Goal: Information Seeking & Learning: Learn about a topic

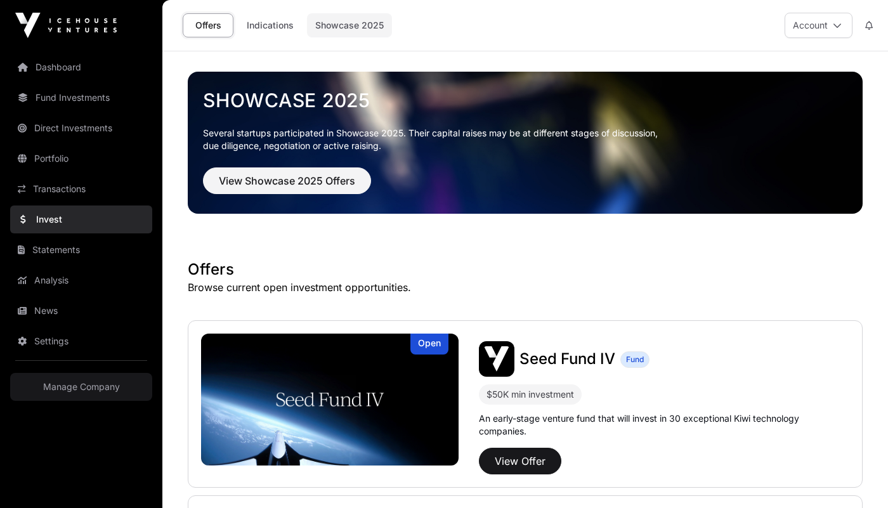
click at [315, 22] on link "Showcase 2025" at bounding box center [349, 25] width 85 height 24
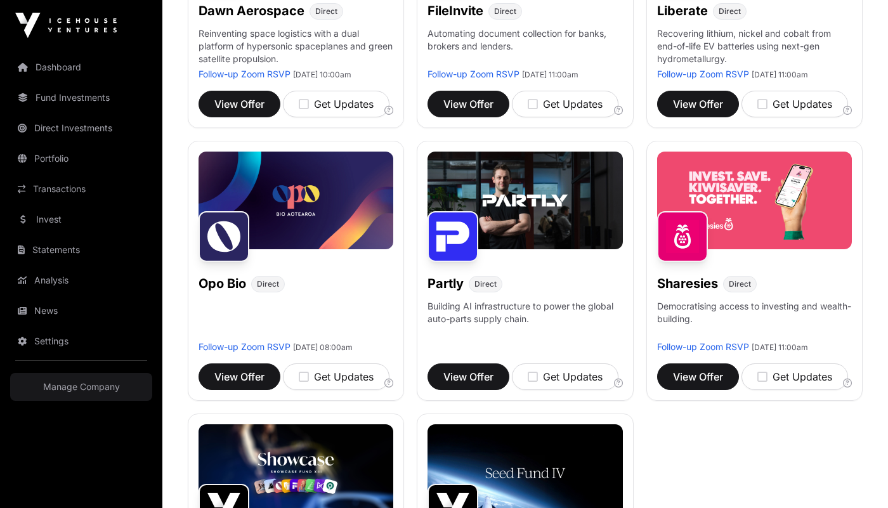
scroll to position [606, 0]
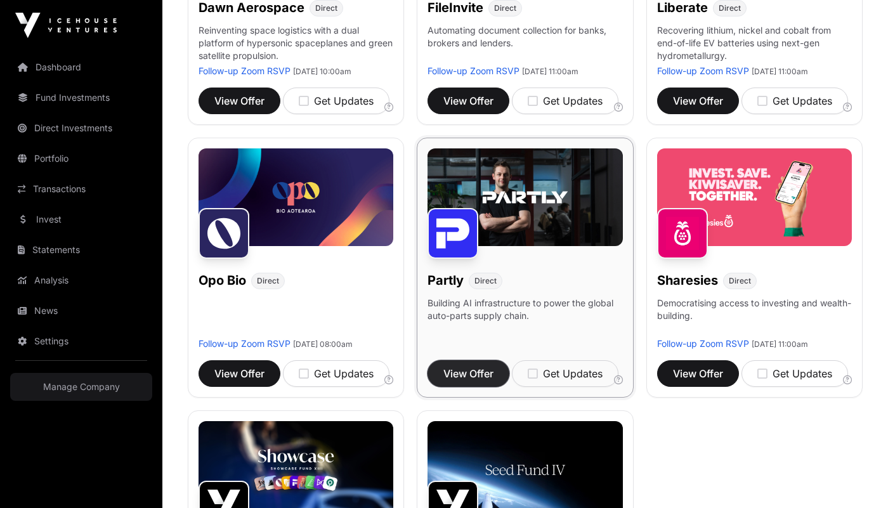
click at [467, 381] on span "View Offer" at bounding box center [468, 373] width 50 height 15
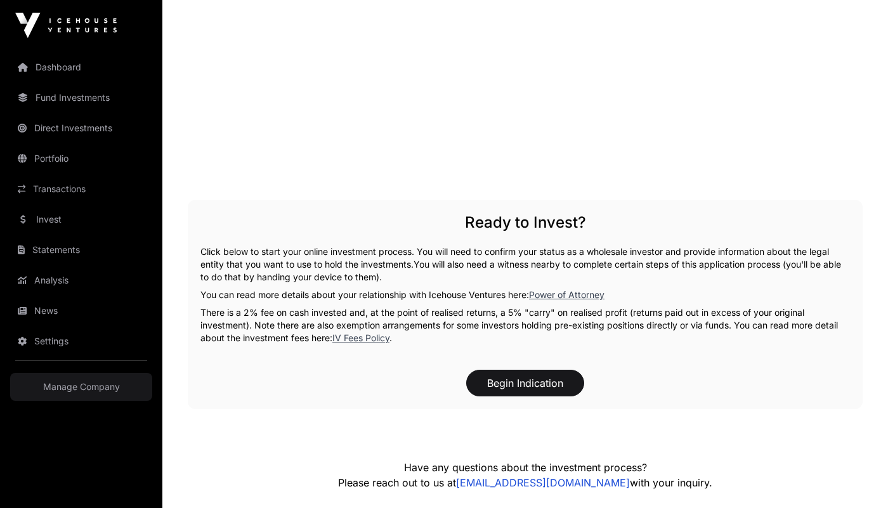
scroll to position [1825, 0]
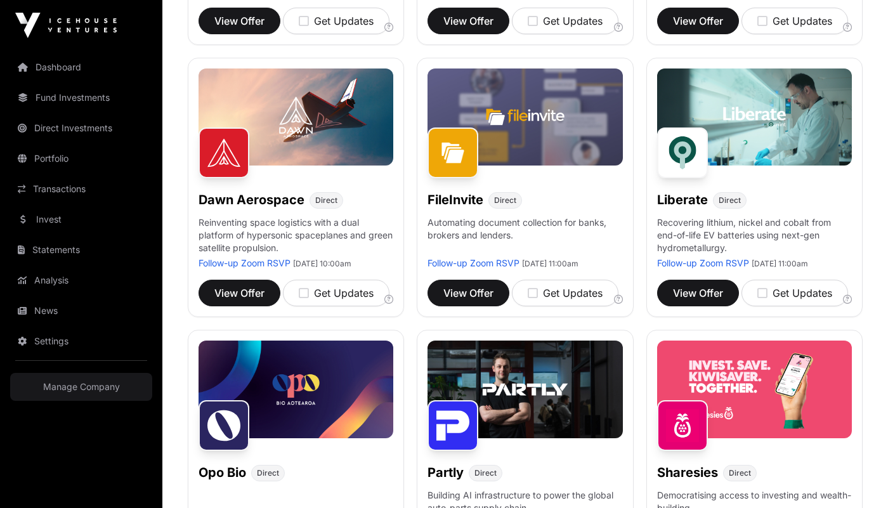
scroll to position [412, 0]
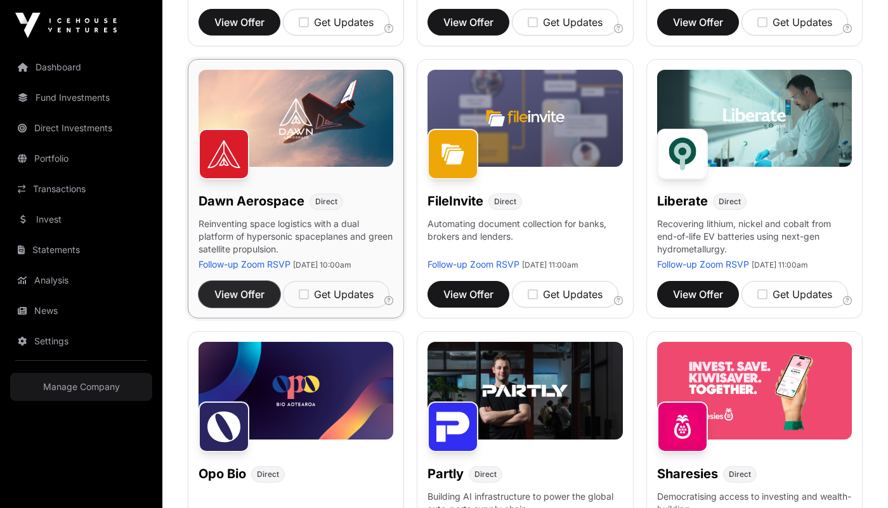
click at [232, 302] on span "View Offer" at bounding box center [239, 294] width 50 height 15
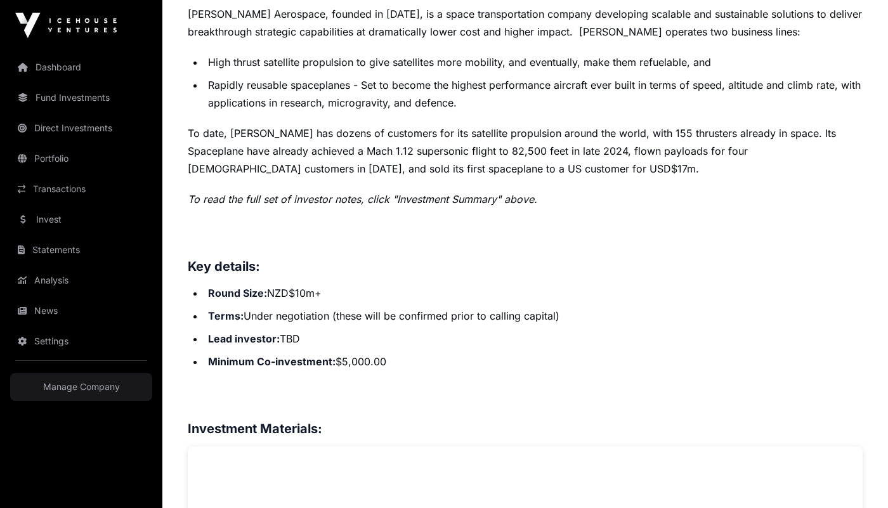
scroll to position [580, 0]
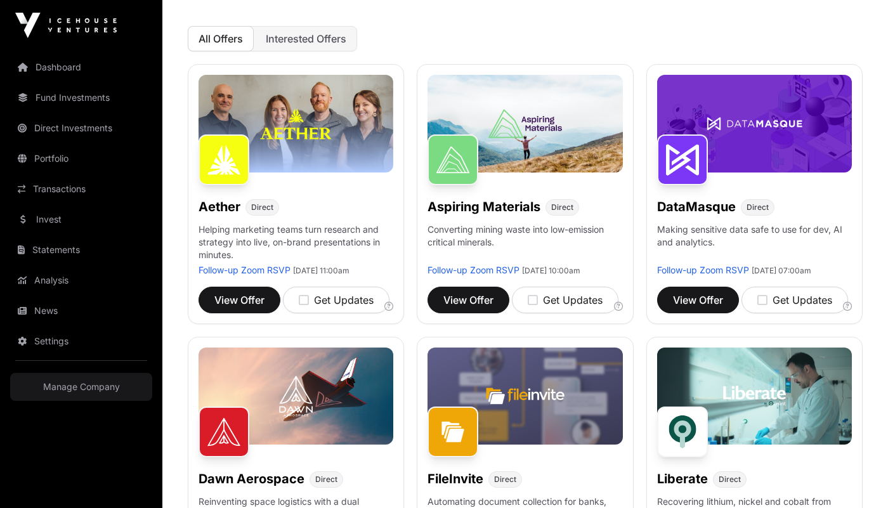
scroll to position [120, 0]
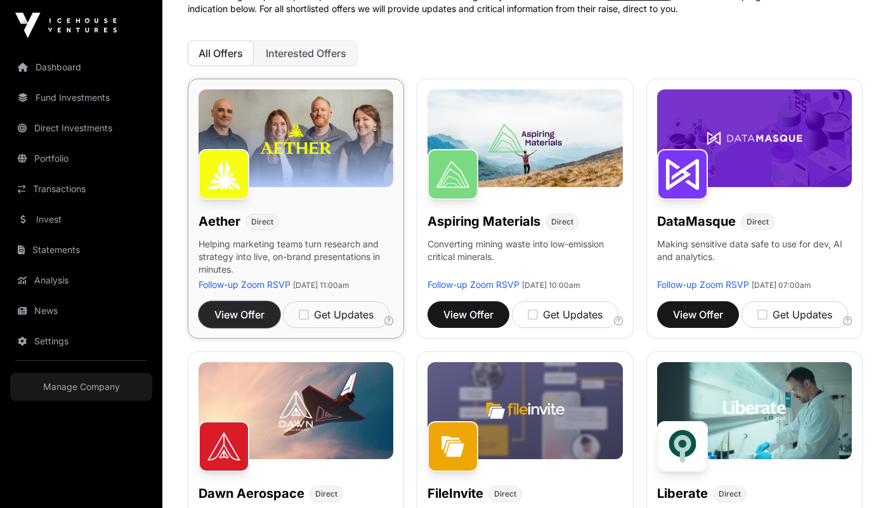
click at [218, 317] on span "View Offer" at bounding box center [239, 314] width 50 height 15
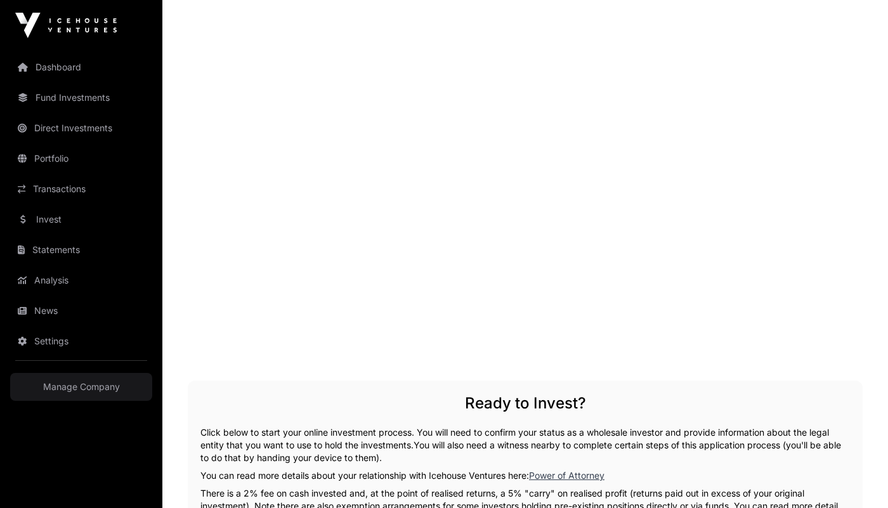
scroll to position [1480, 0]
